Goal: Navigation & Orientation: Find specific page/section

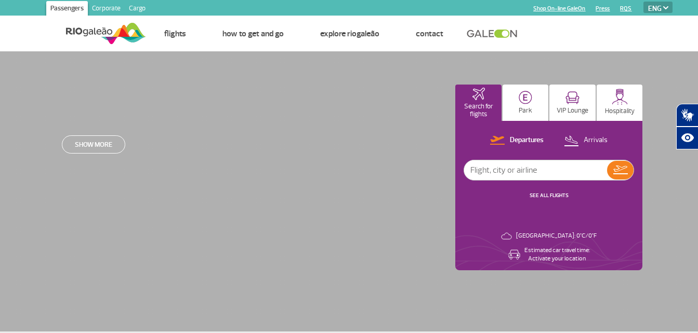
select select "en"
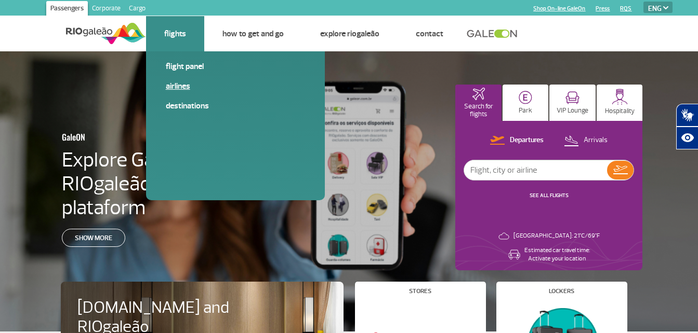
click at [177, 87] on link "Airlines" at bounding box center [235, 86] width 139 height 11
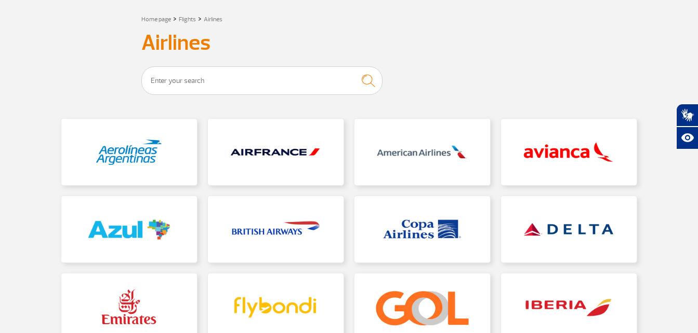
scroll to position [104, 0]
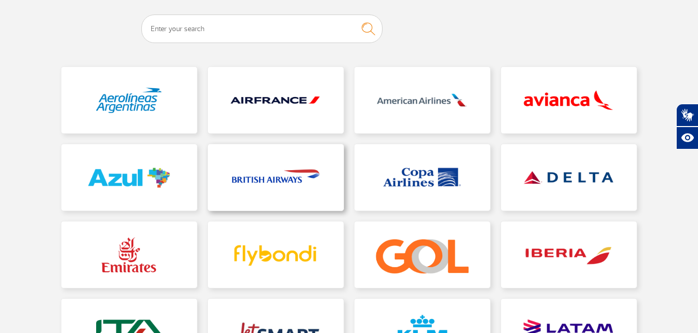
click at [293, 180] on link at bounding box center [276, 177] width 136 height 66
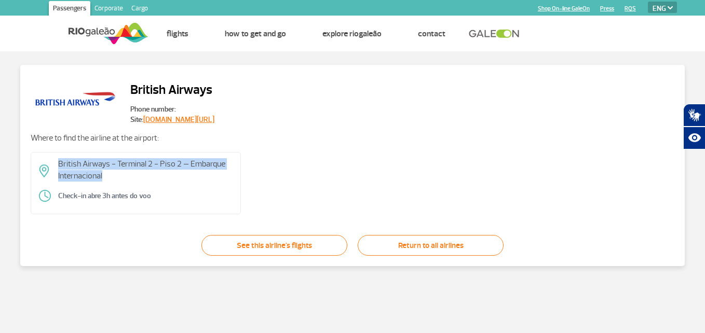
drag, startPoint x: 58, startPoint y: 165, endPoint x: 112, endPoint y: 176, distance: 55.1
click at [112, 176] on p "British Airways - Terminal 2 - Piso 2 – Embarque Internacional" at bounding box center [145, 169] width 175 height 23
click at [168, 116] on link "www.britishairways.com/travel/home/public/pt_pt" at bounding box center [178, 119] width 71 height 9
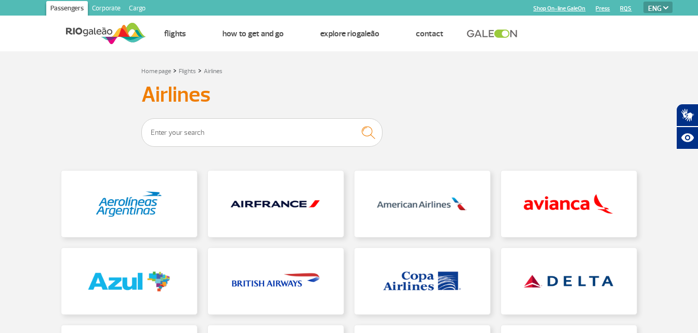
scroll to position [52, 0]
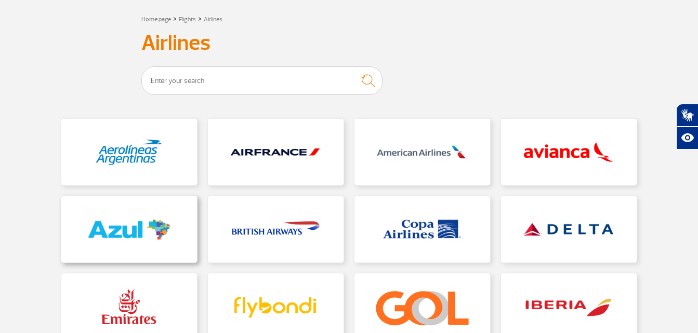
click at [87, 210] on link at bounding box center [129, 229] width 136 height 66
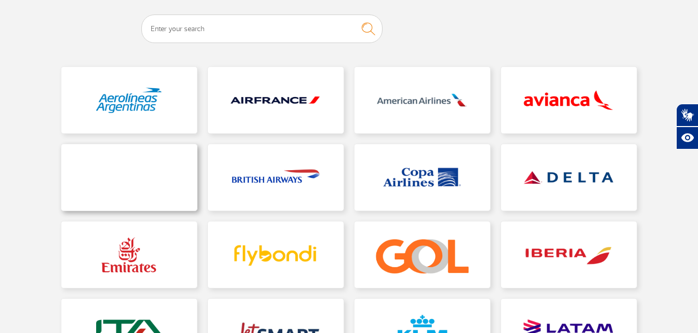
scroll to position [156, 0]
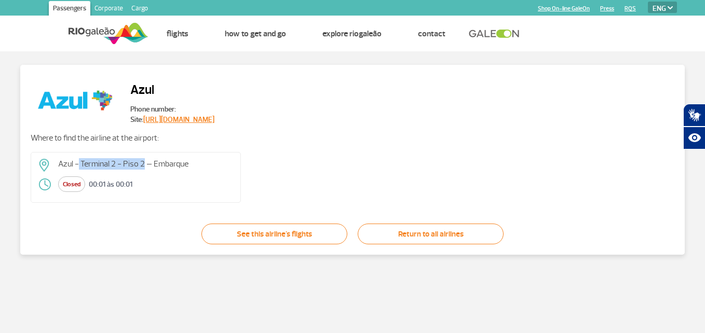
drag, startPoint x: 76, startPoint y: 163, endPoint x: 141, endPoint y: 163, distance: 65.4
click at [141, 163] on p "Azul - Terminal 2 - Piso 2 – Embarque" at bounding box center [145, 163] width 175 height 11
drag, startPoint x: 141, startPoint y: 163, endPoint x: 117, endPoint y: 138, distance: 34.9
click at [117, 138] on p "Where to find the airline at the airport:" at bounding box center [353, 137] width 644 height 11
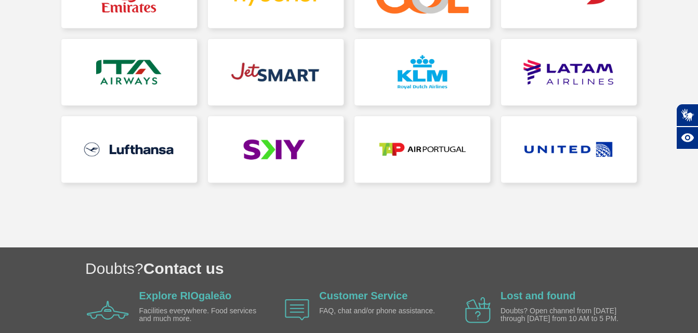
scroll to position [424, 0]
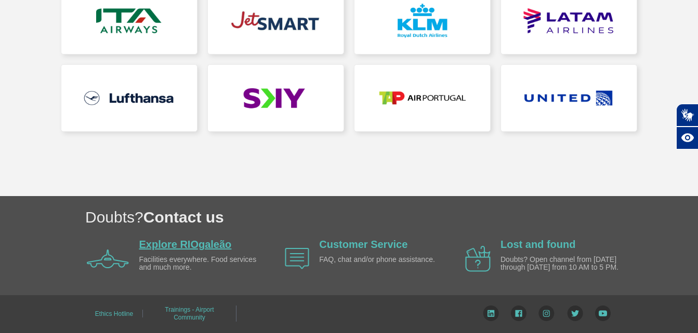
click at [177, 240] on link "Explore RIOgaleão" at bounding box center [185, 244] width 92 height 11
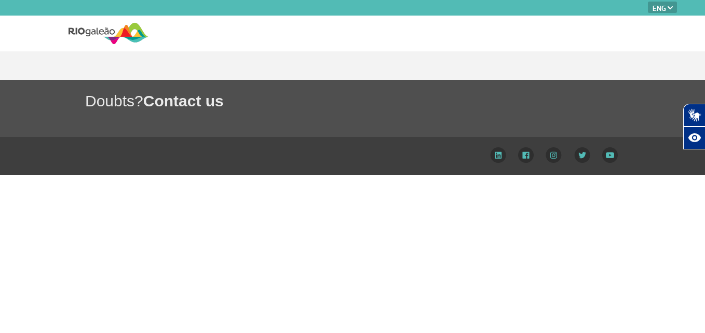
select select "en"
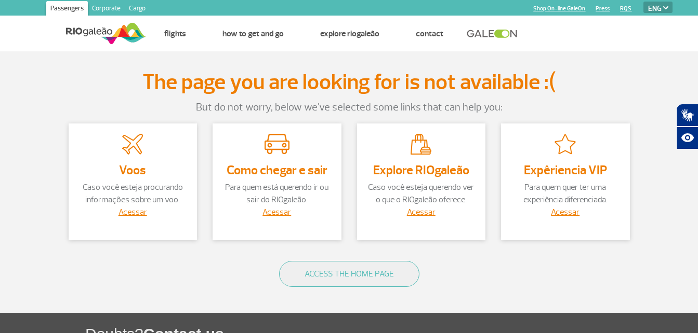
click at [48, 170] on section "The page you are looking for is not available :( But do not worry, below we've …" at bounding box center [349, 182] width 698 height 262
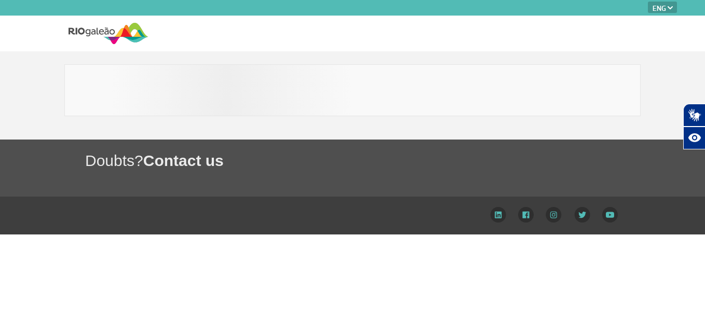
select select "en"
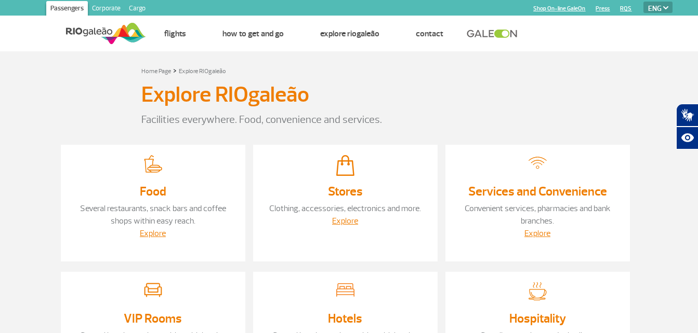
scroll to position [52, 0]
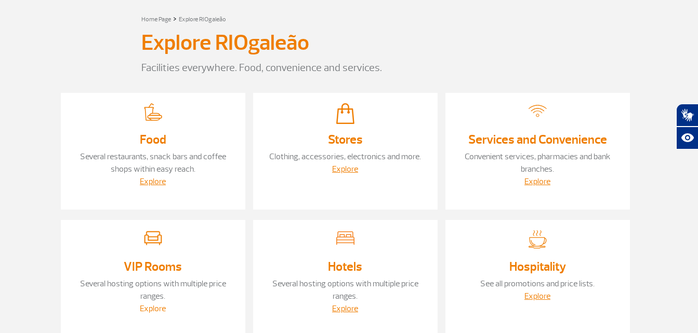
click at [149, 306] on link "Explore" at bounding box center [153, 309] width 26 height 10
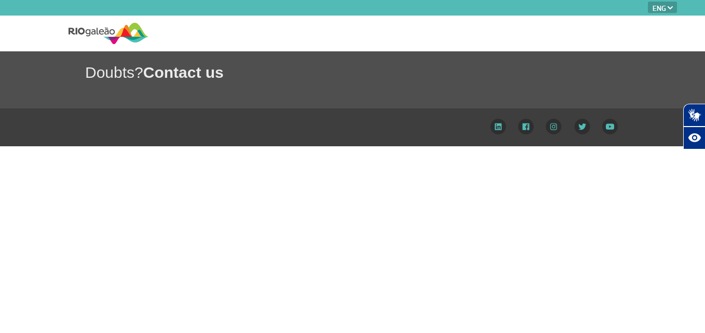
select select "en"
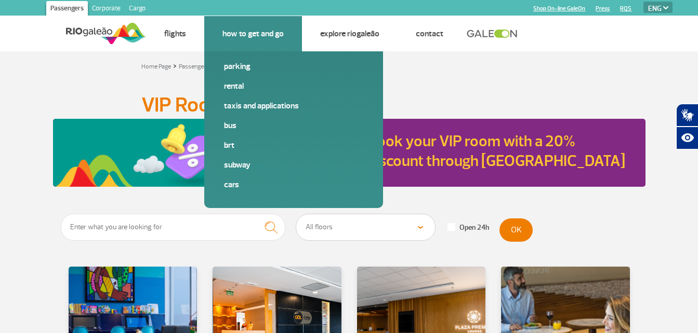
click at [258, 34] on link "How to get and go" at bounding box center [252, 34] width 61 height 10
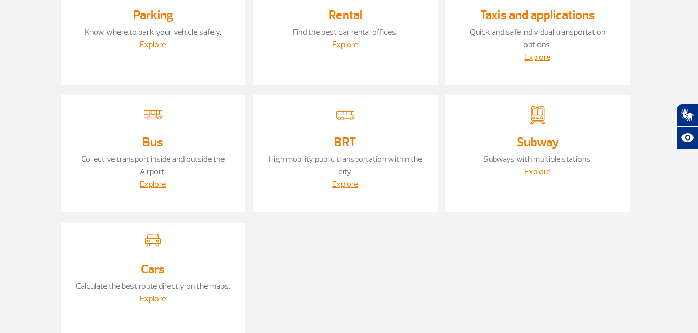
scroll to position [104, 0]
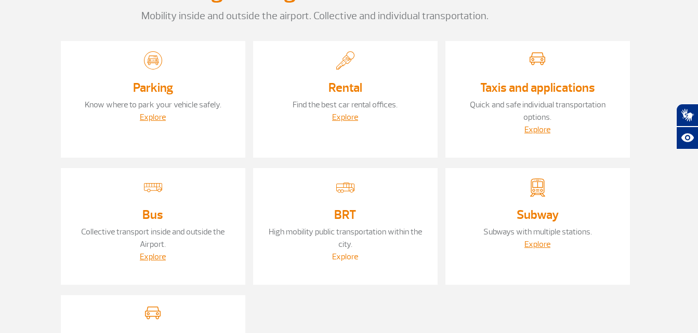
click at [349, 258] on link "Explore" at bounding box center [345, 257] width 26 height 10
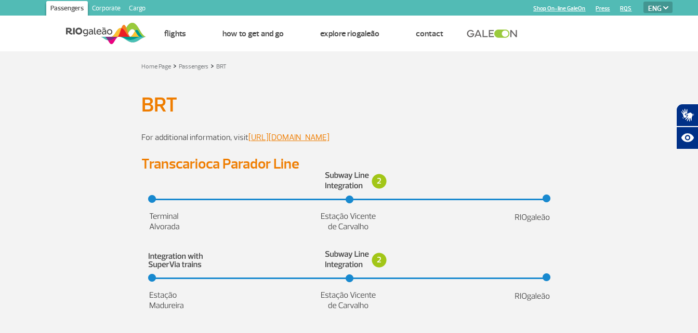
click at [96, 34] on img at bounding box center [106, 33] width 80 height 25
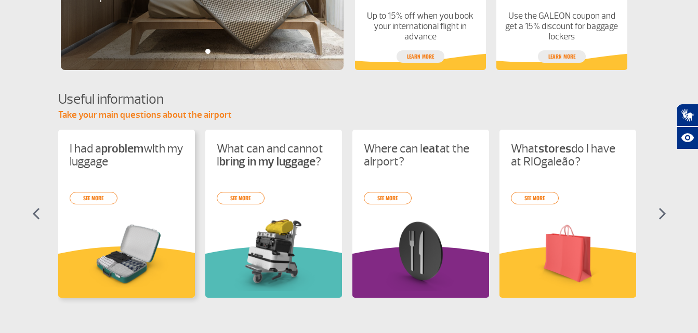
scroll to position [404, 0]
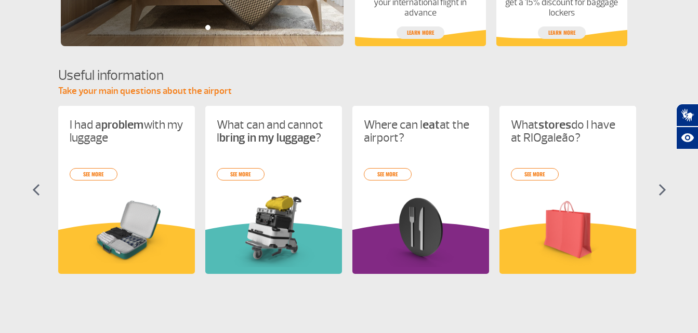
click at [659, 192] on img at bounding box center [662, 190] width 8 height 12
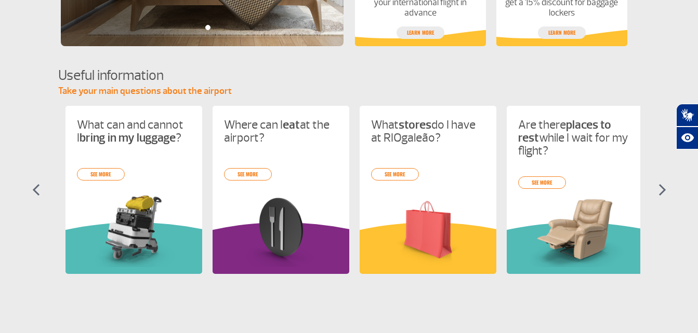
scroll to position [0, 147]
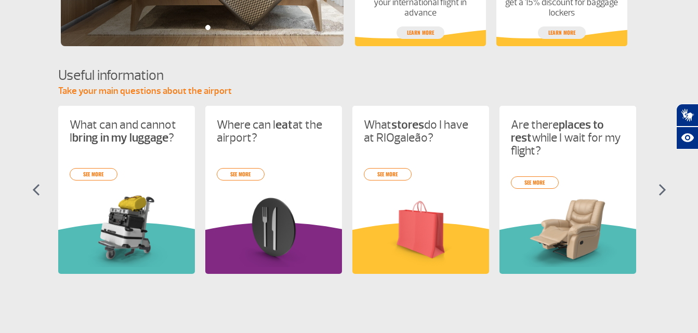
click at [659, 192] on img at bounding box center [662, 190] width 8 height 12
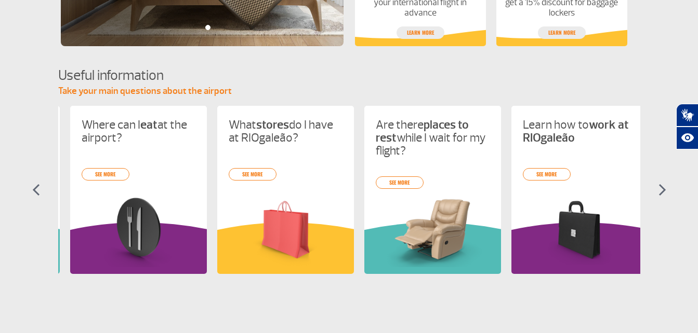
scroll to position [0, 294]
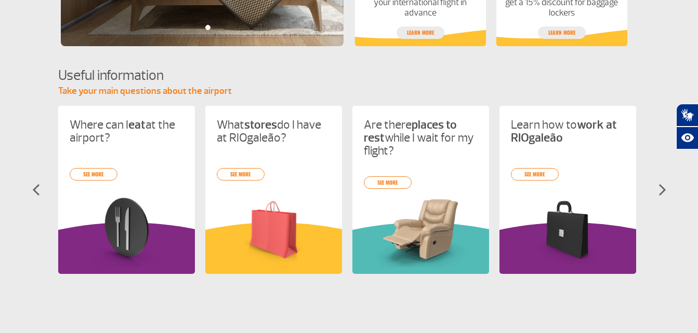
click at [659, 192] on img at bounding box center [662, 190] width 8 height 12
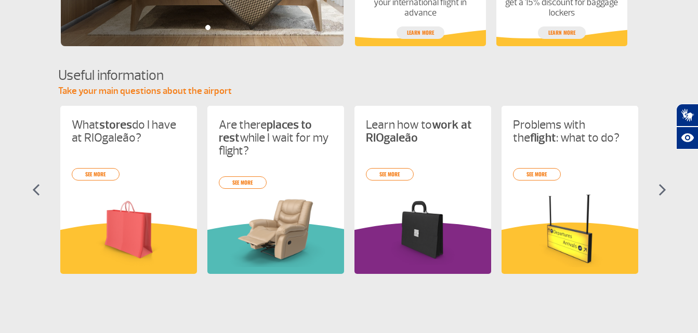
scroll to position [0, 441]
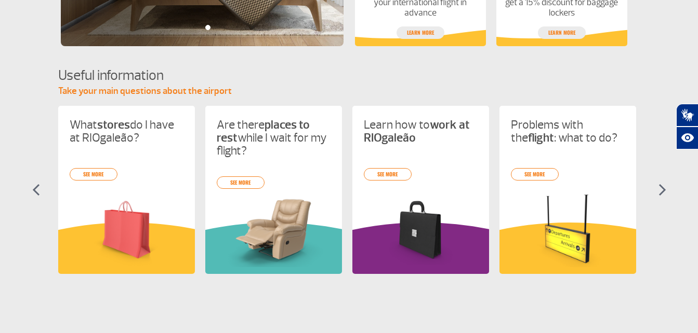
click at [659, 192] on img at bounding box center [662, 190] width 8 height 12
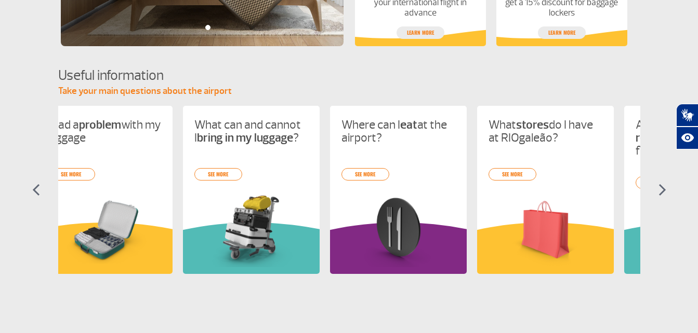
scroll to position [0, 0]
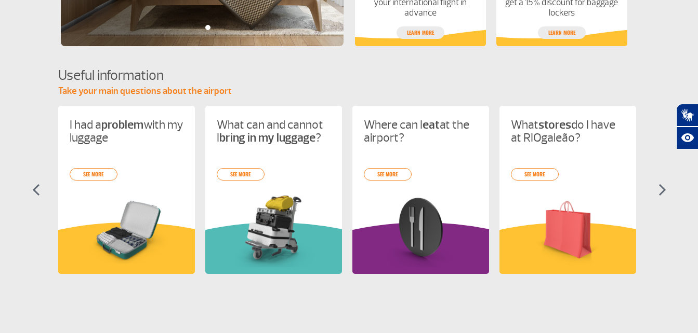
click at [659, 192] on img at bounding box center [662, 190] width 8 height 12
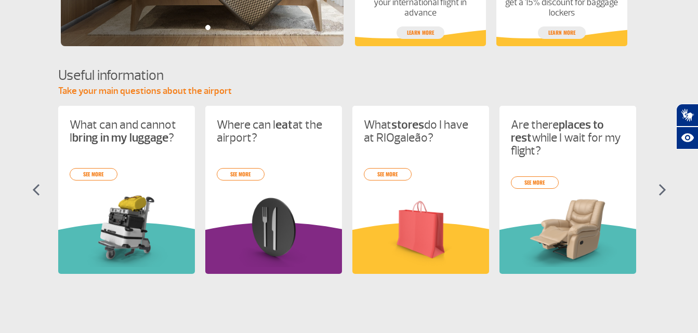
click at [659, 192] on img at bounding box center [662, 190] width 8 height 12
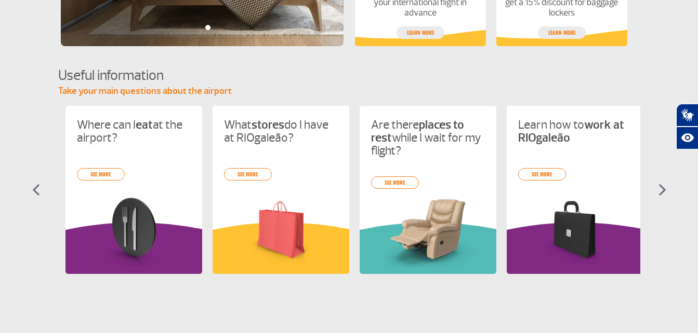
click at [659, 192] on img at bounding box center [662, 190] width 8 height 12
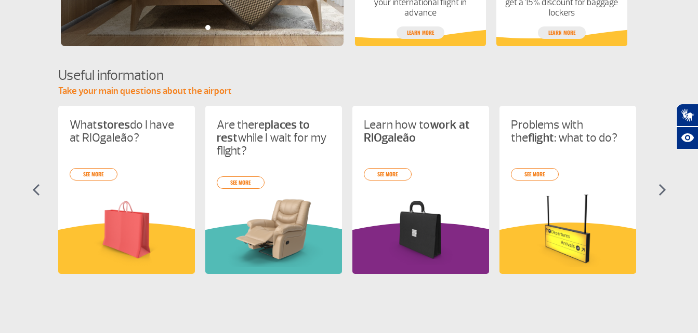
click at [659, 192] on img at bounding box center [662, 190] width 8 height 12
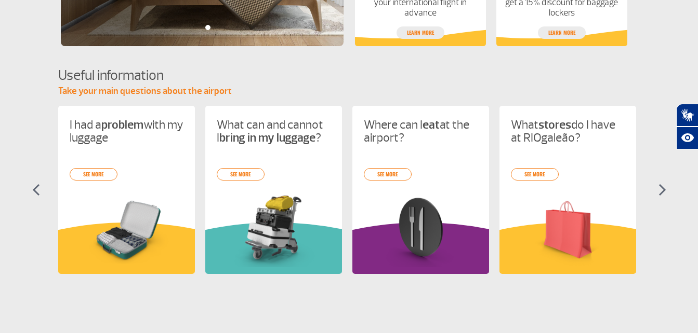
click at [32, 192] on img at bounding box center [36, 190] width 8 height 12
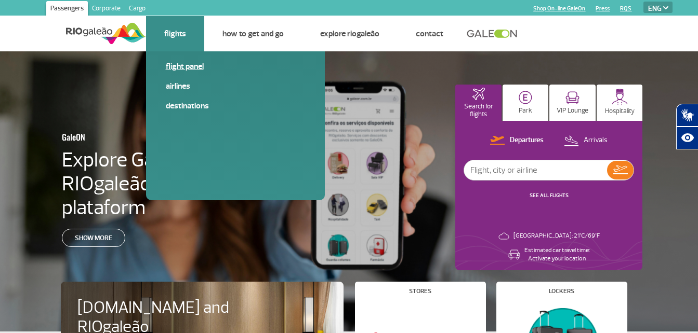
click at [179, 70] on link "Flight panel" at bounding box center [235, 66] width 139 height 11
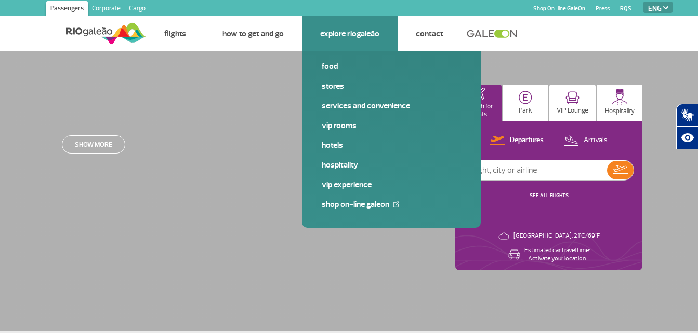
click at [339, 34] on link "Explore RIOgaleão" at bounding box center [349, 34] width 59 height 10
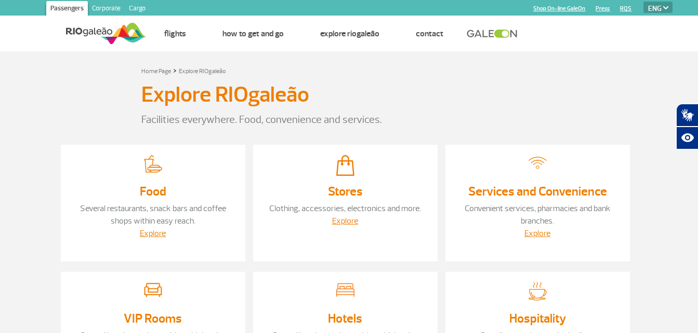
click at [94, 98] on div "Explore RIOgaleão Facilities everywhere. Food, convenience and services." at bounding box center [349, 102] width 576 height 51
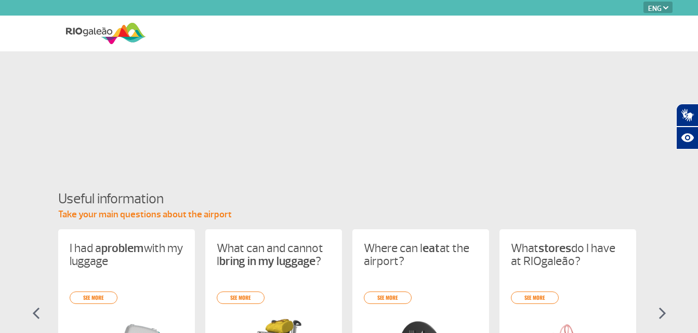
select select "en"
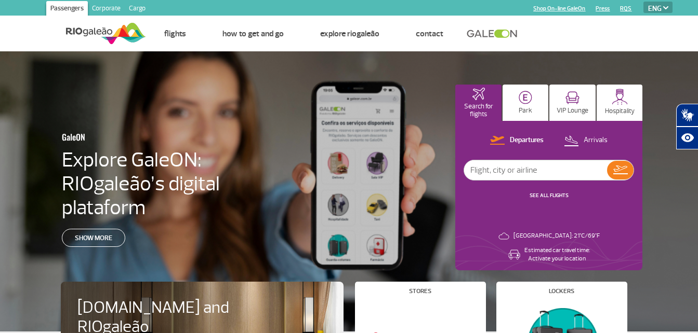
click at [133, 6] on link "Cargo" at bounding box center [137, 9] width 25 height 17
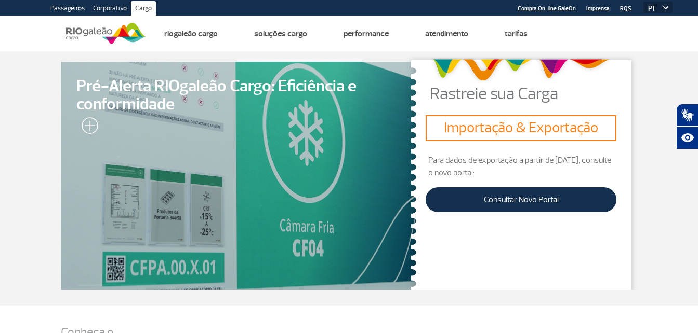
click at [105, 3] on link "Corporativo" at bounding box center [110, 9] width 42 height 17
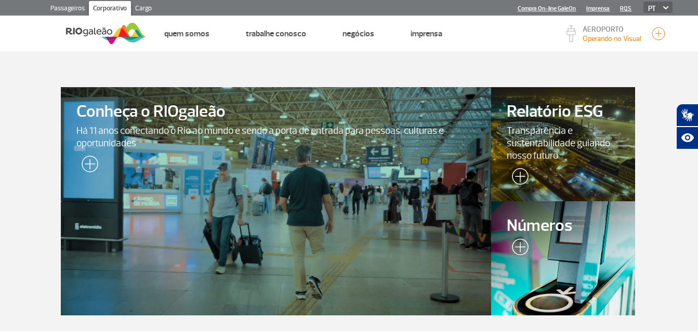
click at [658, 9] on select "PT ENG ESP" at bounding box center [657, 7] width 29 height 11
select select "en"
click at [643, 2] on select "PT ENG ESP" at bounding box center [657, 7] width 29 height 11
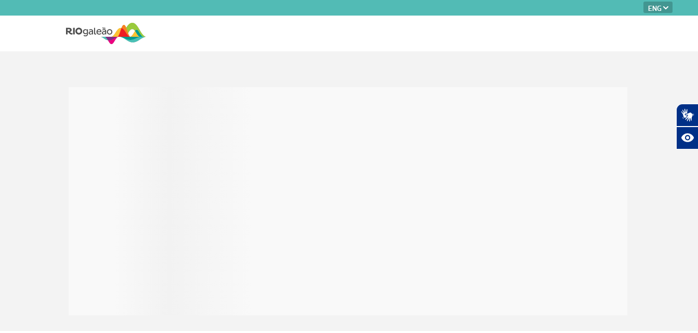
select select "en"
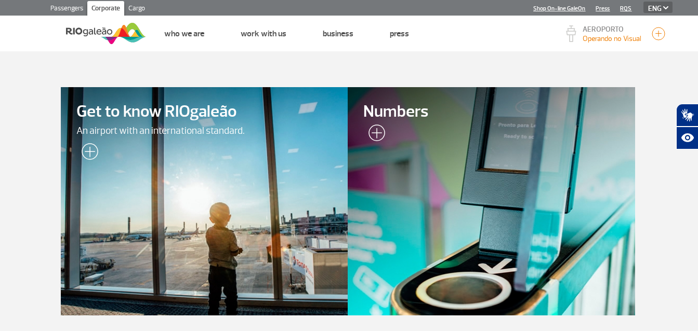
click at [133, 160] on div at bounding box center [204, 201] width 293 height 233
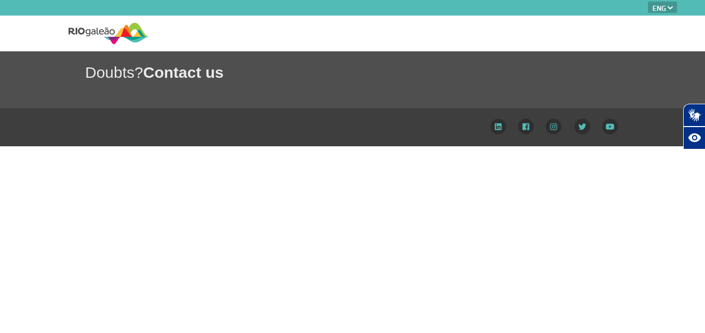
select select "en"
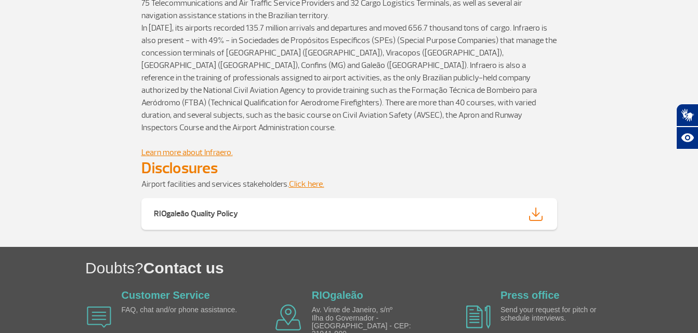
scroll to position [1246, 0]
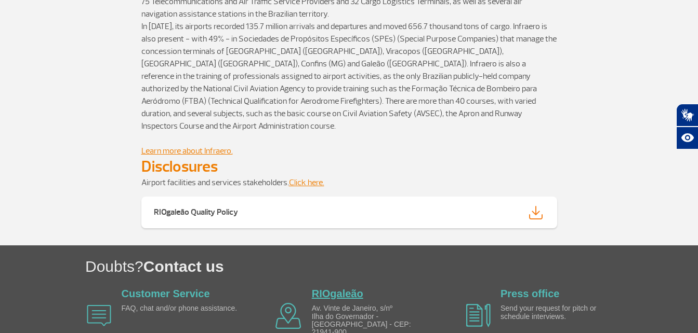
click at [326, 288] on link "RIOgaleão" at bounding box center [337, 293] width 51 height 11
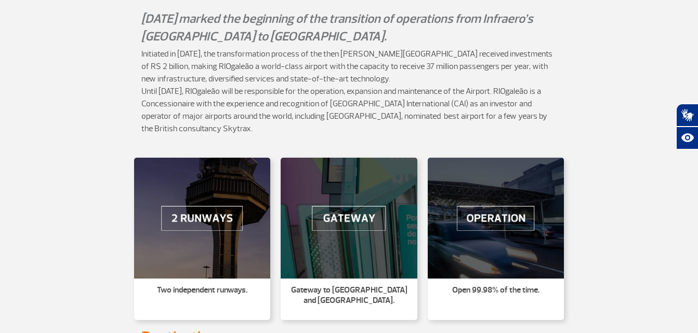
scroll to position [156, 0]
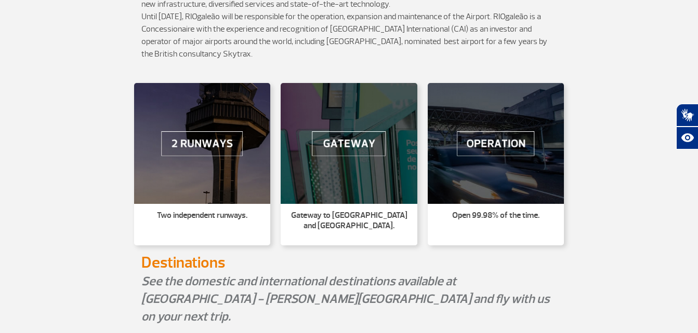
click at [190, 146] on img at bounding box center [202, 143] width 137 height 121
click at [339, 141] on img at bounding box center [348, 143] width 137 height 121
click at [339, 232] on li "Gateway to [GEOGRAPHIC_DATA] and [GEOGRAPHIC_DATA]." at bounding box center [348, 225] width 137 height 42
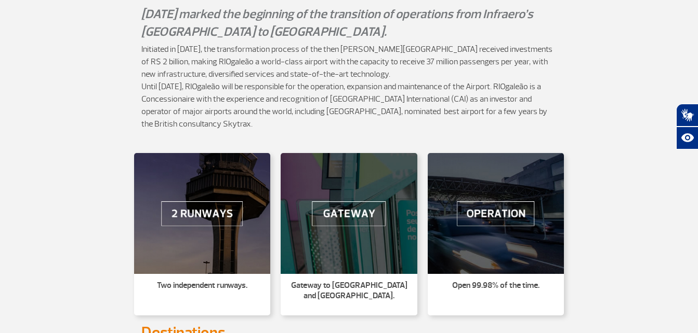
scroll to position [0, 0]
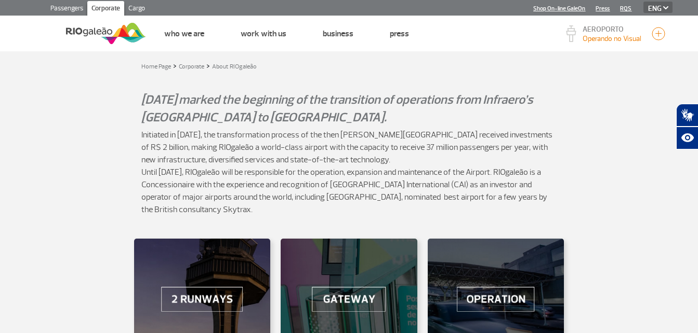
click at [73, 8] on link "Passengers" at bounding box center [66, 9] width 41 height 17
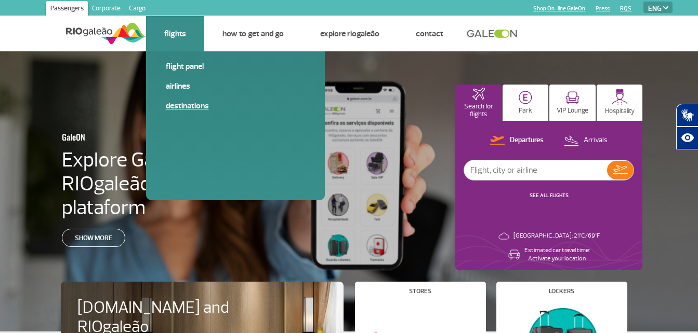
click at [203, 105] on link "Destinations" at bounding box center [235, 105] width 139 height 11
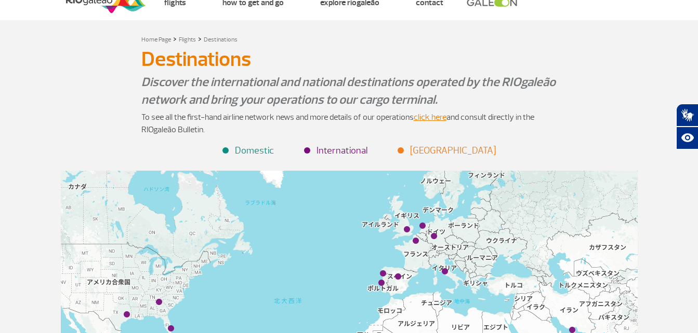
scroll to position [83, 0]
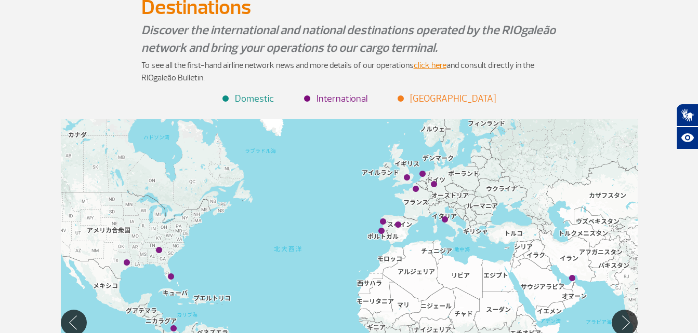
click at [433, 97] on li "[GEOGRAPHIC_DATA]" at bounding box center [446, 99] width 97 height 14
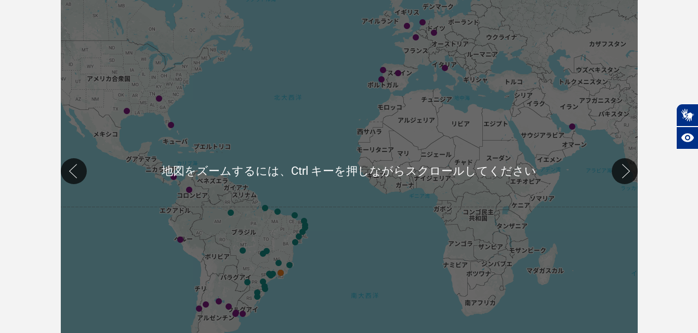
scroll to position [291, 0]
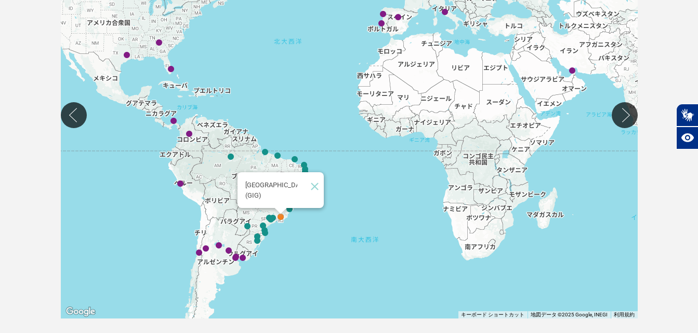
click at [280, 216] on img "Rio de Janeiro (GIG)" at bounding box center [280, 217] width 6 height 6
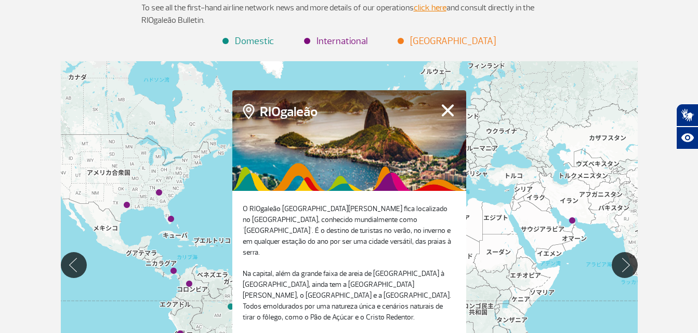
scroll to position [135, 0]
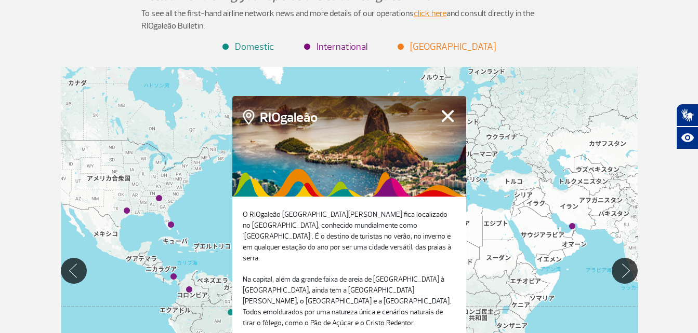
click at [329, 31] on p "To see all the first-hand airline network news and more details of our operatio…" at bounding box center [348, 19] width 415 height 25
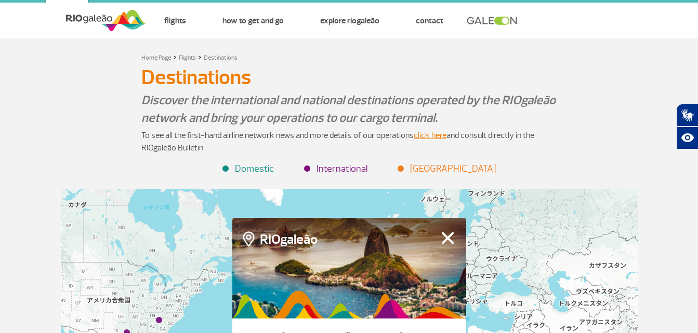
scroll to position [0, 0]
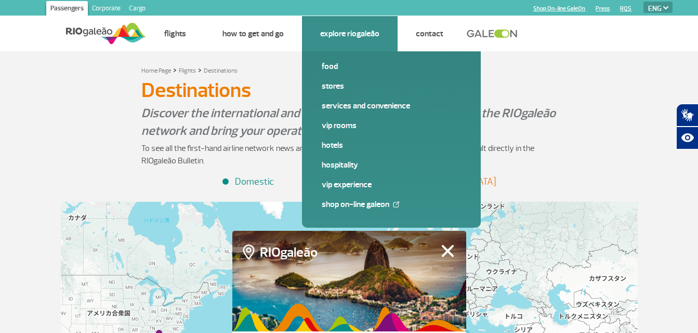
click at [337, 34] on link "Explore RIOgaleão" at bounding box center [349, 34] width 59 height 10
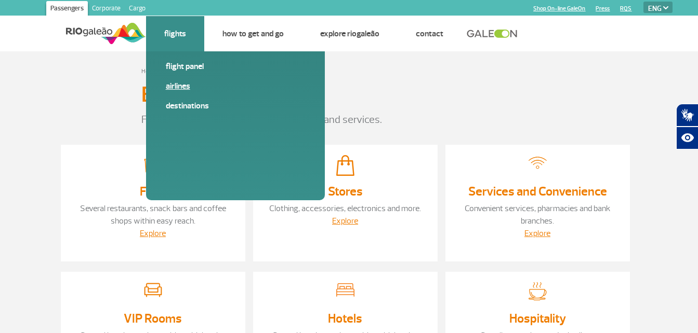
click at [174, 82] on link "Airlines" at bounding box center [235, 86] width 139 height 11
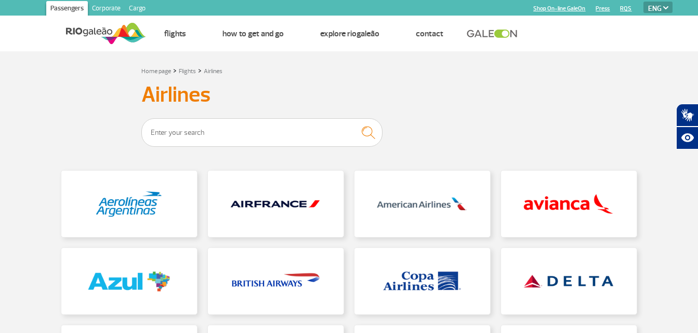
drag, startPoint x: 511, startPoint y: 115, endPoint x: 505, endPoint y: 114, distance: 5.8
click at [511, 115] on div "Home page > Flights > Airlines Airlines" at bounding box center [349, 305] width 592 height 483
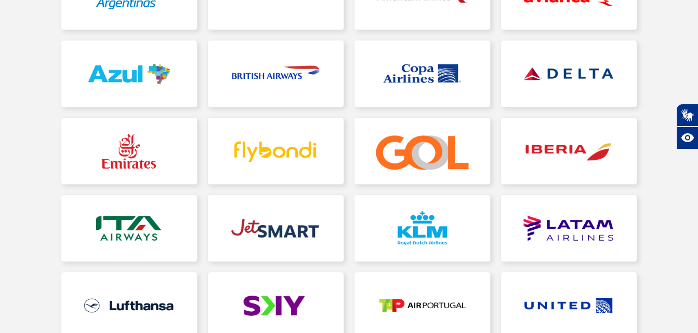
scroll to position [312, 0]
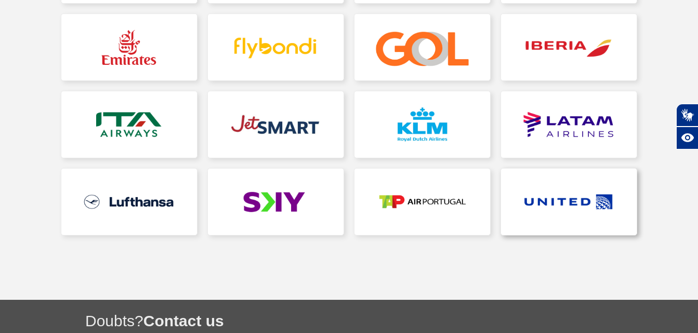
click at [539, 209] on link at bounding box center [569, 202] width 136 height 66
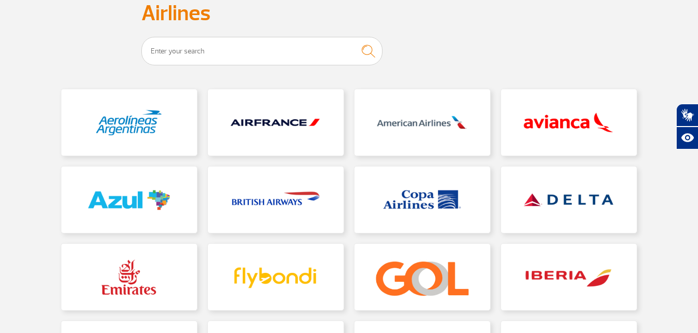
scroll to position [156, 0]
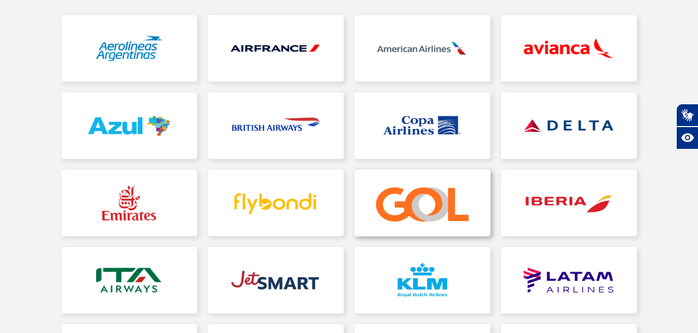
click at [392, 210] on link at bounding box center [422, 203] width 136 height 66
